Goal: Task Accomplishment & Management: Manage account settings

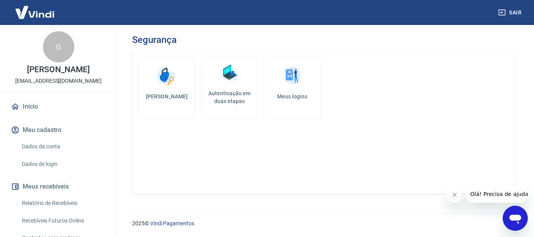
click at [71, 161] on link "Dados de login" at bounding box center [63, 164] width 89 height 16
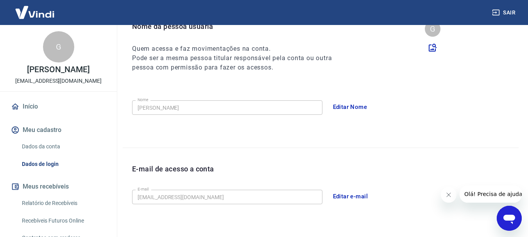
scroll to position [55, 0]
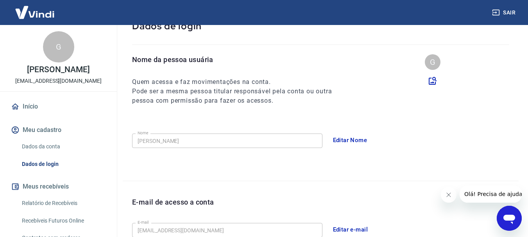
click at [46, 144] on link "Dados da conta" at bounding box center [63, 147] width 89 height 16
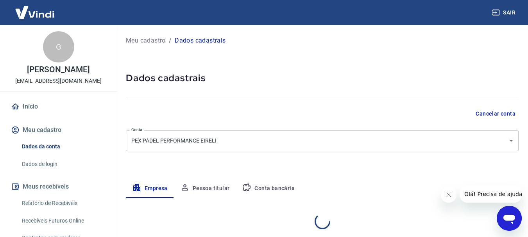
select select "RS"
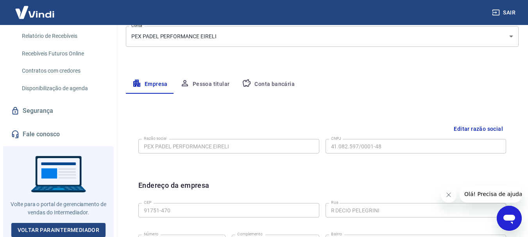
scroll to position [168, 0]
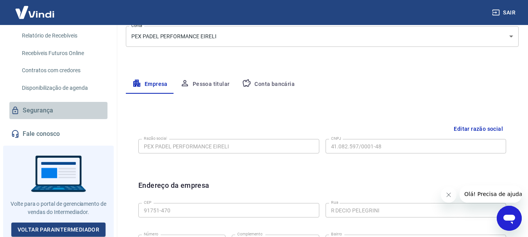
click at [70, 114] on link "Segurança" at bounding box center [58, 110] width 98 height 17
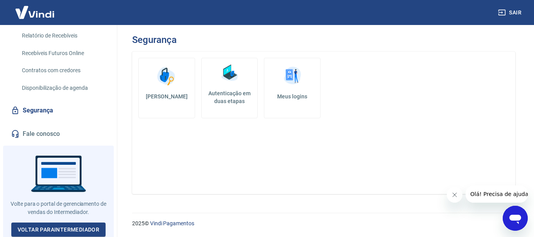
click at [156, 98] on h5 "Alterar senha" at bounding box center [166, 97] width 43 height 8
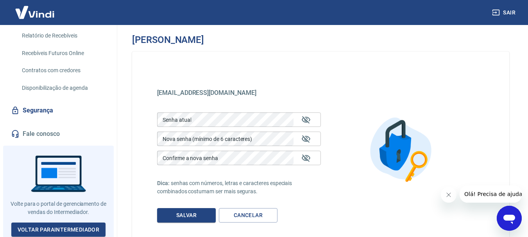
click at [53, 112] on link "Segurança" at bounding box center [58, 110] width 98 height 17
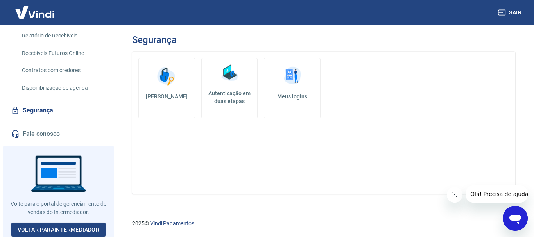
click at [220, 109] on link "Autenticação em duas etapas" at bounding box center [229, 88] width 57 height 61
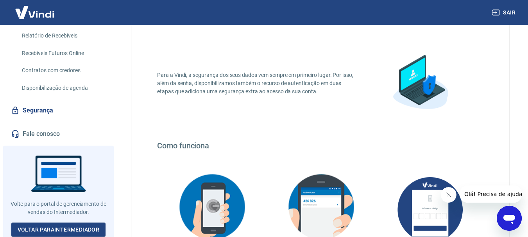
scroll to position [195, 0]
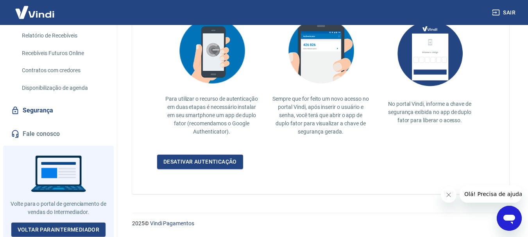
drag, startPoint x: 450, startPoint y: 195, endPoint x: 858, endPoint y: 382, distance: 449.3
click at [450, 195] on icon "Fechar mensagem da empresa" at bounding box center [448, 195] width 6 height 6
click at [178, 160] on link "Desativar autenticação" at bounding box center [200, 162] width 86 height 14
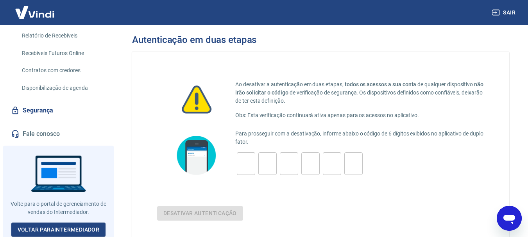
click at [243, 163] on input "tel" at bounding box center [246, 163] width 18 height 17
type input "8"
type input "5"
type input "0"
type input "1"
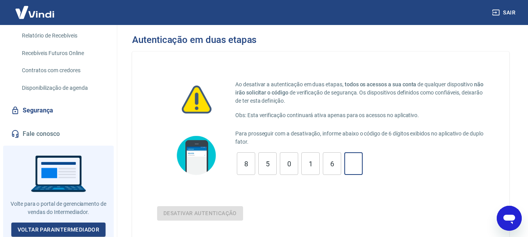
type input "6"
type input "0"
type input "1"
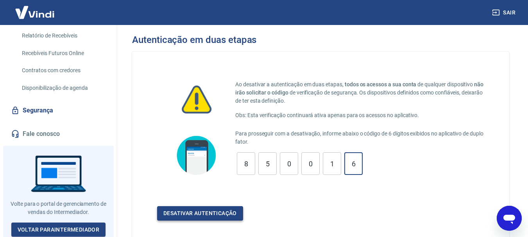
type input "6"
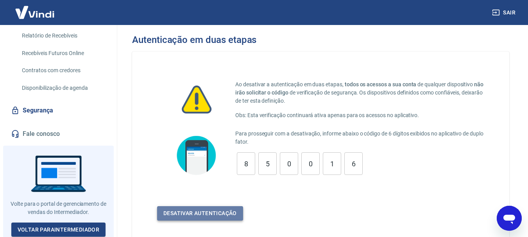
click at [228, 211] on button "Desativar autenticação" at bounding box center [200, 213] width 86 height 14
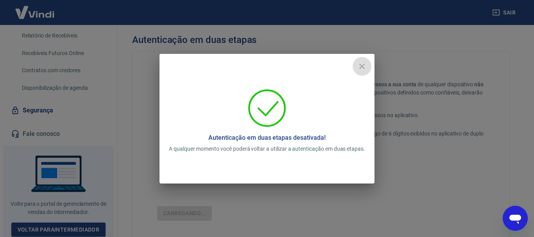
click at [366, 65] on icon "close" at bounding box center [361, 66] width 9 height 9
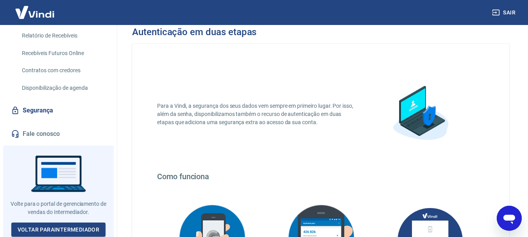
scroll to position [195, 0]
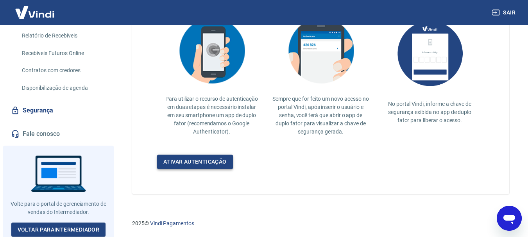
click at [218, 160] on link "Ativar autenticação" at bounding box center [195, 162] width 76 height 14
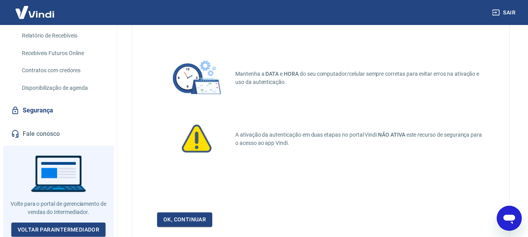
scroll to position [87, 0]
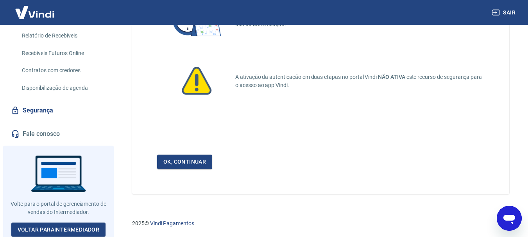
click at [215, 159] on div "Ok, continuar" at bounding box center [320, 162] width 327 height 14
click at [204, 161] on link "Ok, continuar" at bounding box center [184, 162] width 55 height 14
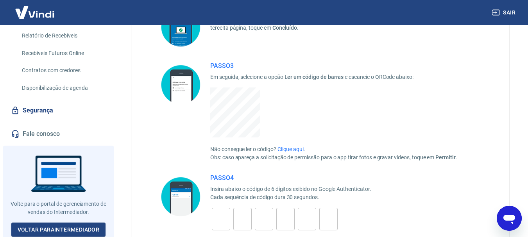
scroll to position [148, 0]
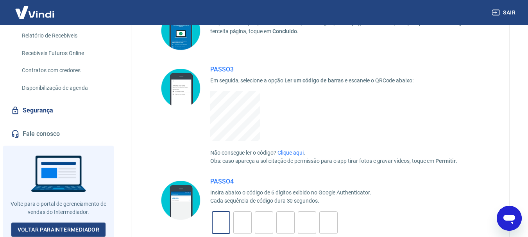
click at [225, 217] on input "tel" at bounding box center [221, 222] width 18 height 17
type input "4"
type input "7"
type input "3"
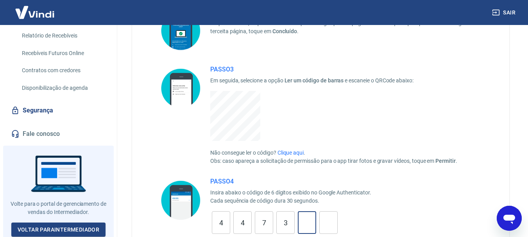
type input "8"
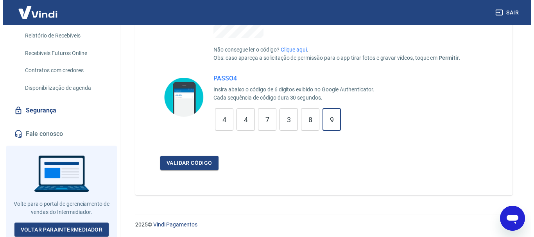
scroll to position [252, 0]
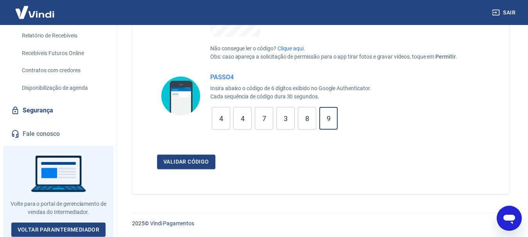
type input "9"
drag, startPoint x: 169, startPoint y: 145, endPoint x: 176, endPoint y: 162, distance: 17.8
click at [172, 154] on form "PASSO 4 Insira abaixo o código de 6 dígitos exibido no Google Authenticator. Ca…" at bounding box center [320, 121] width 327 height 96
click at [176, 162] on button "Validar código" at bounding box center [186, 162] width 58 height 14
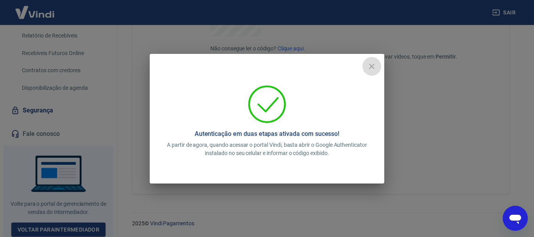
click at [368, 68] on icon "close" at bounding box center [371, 66] width 9 height 9
